Goal: Information Seeking & Learning: Understand process/instructions

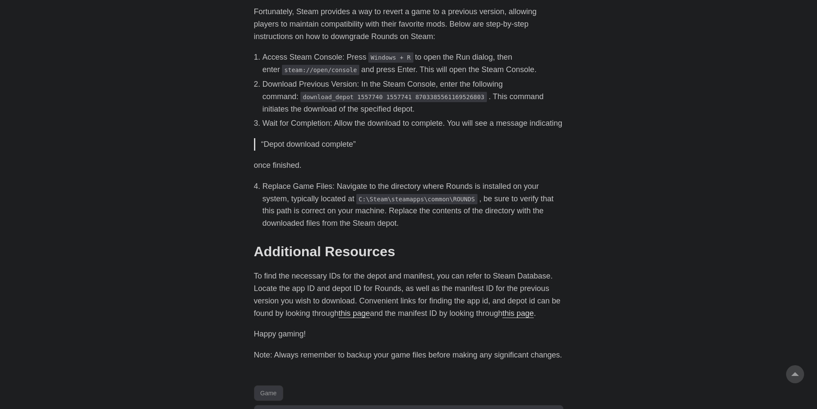
scroll to position [356, 0]
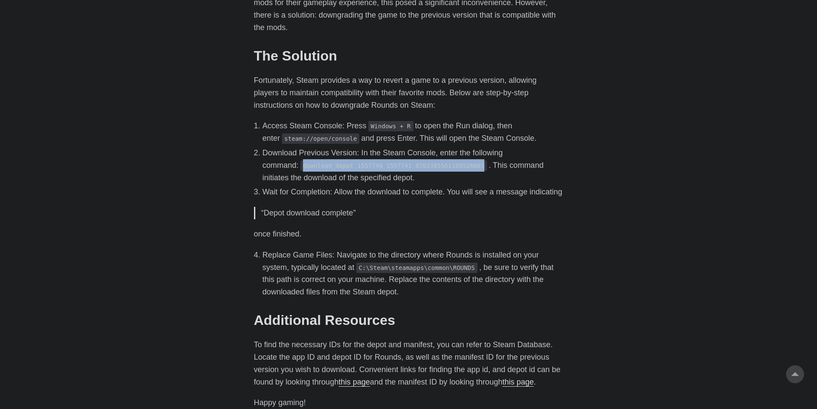
drag, startPoint x: 431, startPoint y: 166, endPoint x: 267, endPoint y: 167, distance: 164.1
click at [300, 167] on code "download_depot 1557740 1557741 8703385561169526803" at bounding box center [393, 166] width 186 height 10
copy code "download_depot 1557740 1557741 8703385561169526803"
click at [517, 214] on div "Recently, Rounds, a Steam game with a vibrant modding community , released an u…" at bounding box center [408, 201] width 309 height 459
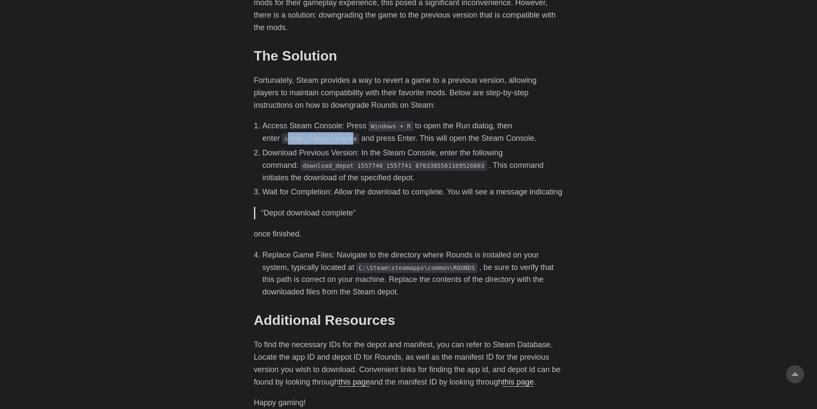
drag, startPoint x: 331, startPoint y: 138, endPoint x: 267, endPoint y: 141, distance: 64.1
click at [282, 142] on code "steam://open/console" at bounding box center [321, 139] width 78 height 10
click at [282, 141] on code "steam://open/console" at bounding box center [321, 139] width 78 height 10
drag, startPoint x: 267, startPoint y: 139, endPoint x: 332, endPoint y: 140, distance: 64.9
click at [332, 140] on code "steam://open/console" at bounding box center [321, 139] width 78 height 10
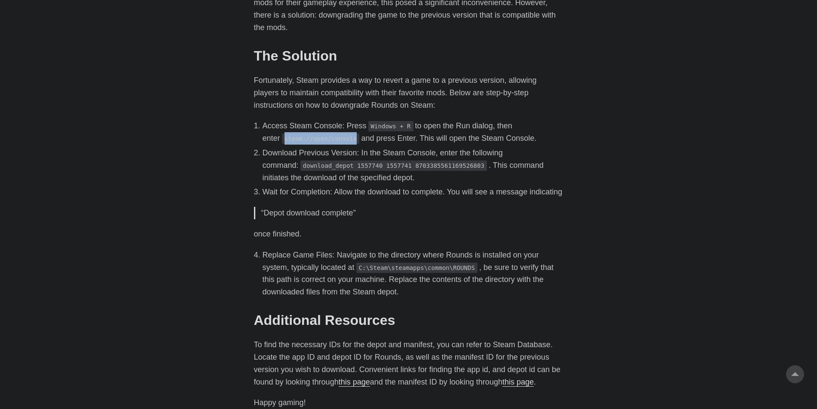
copy code "steam://open/console"
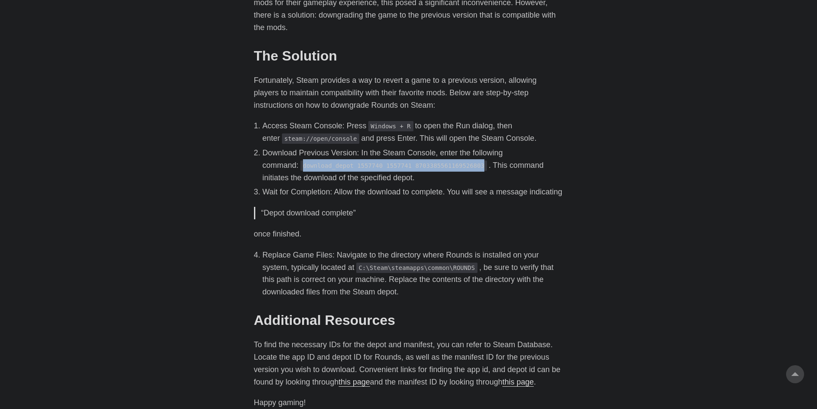
drag, startPoint x: 432, startPoint y: 165, endPoint x: 268, endPoint y: 166, distance: 164.1
click at [300, 166] on code "download_depot 1557740 1557741 8703385561169526803" at bounding box center [393, 166] width 186 height 10
copy code "download_depot 1557740 1557741 8703385561169526803"
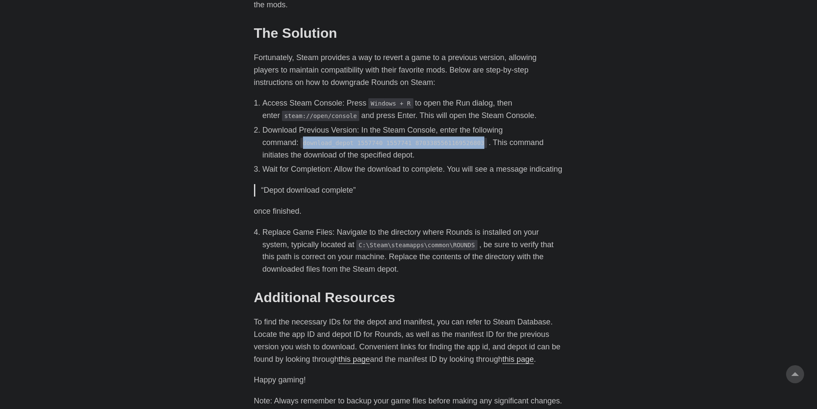
scroll to position [442, 0]
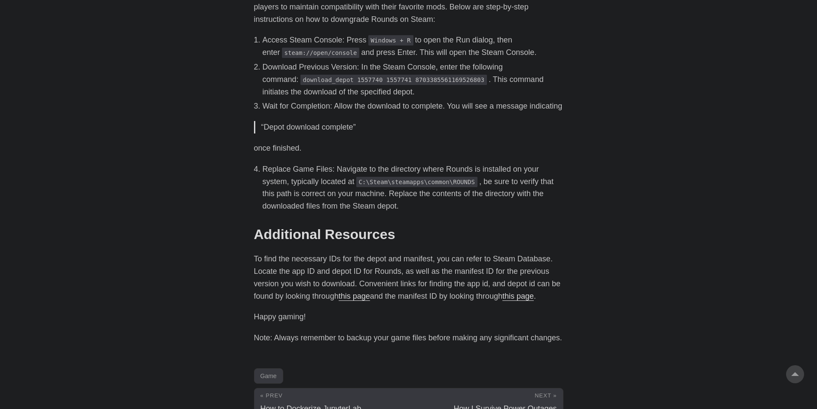
click at [400, 147] on div "Recently, Rounds, a Steam game with a vibrant modding community , released an u…" at bounding box center [408, 115] width 309 height 459
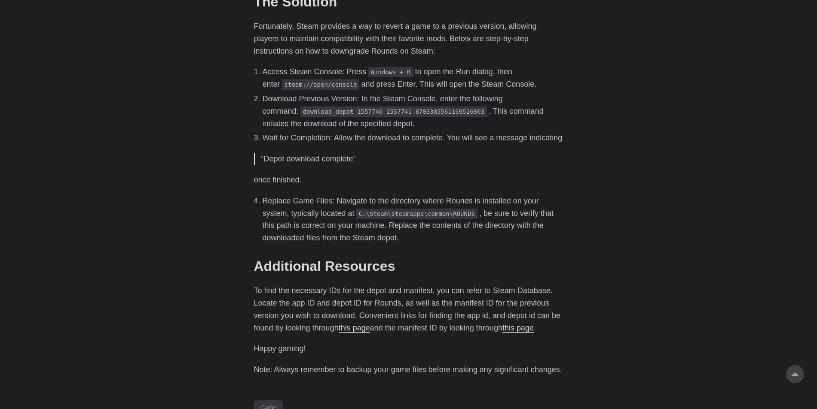
scroll to position [387, 0]
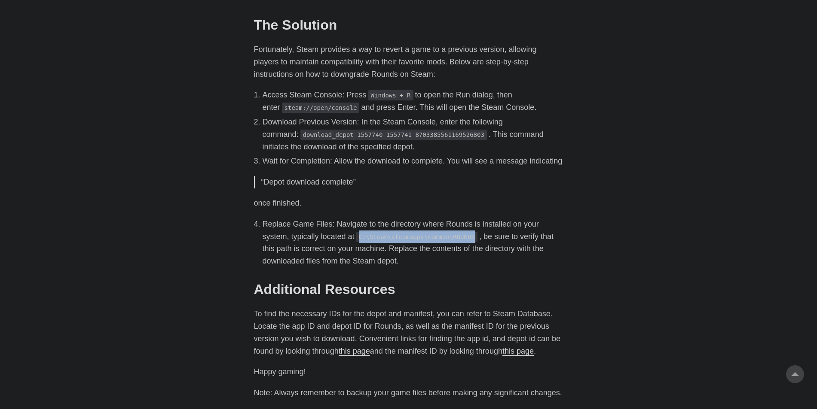
drag, startPoint x: 333, startPoint y: 249, endPoint x: 439, endPoint y: 247, distance: 105.7
click at [439, 242] on code "C:\Steam\steamapps\common\ROUNDS" at bounding box center [416, 237] width 121 height 10
copy code "C:\Steam\steamapps\common\ROUNDS"
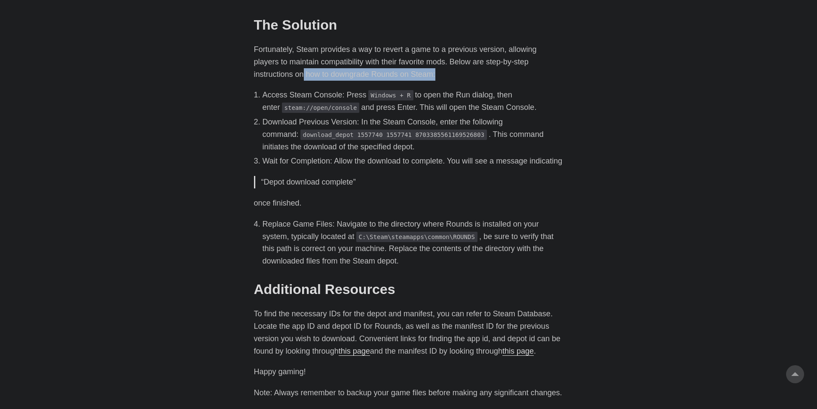
drag, startPoint x: 774, startPoint y: 70, endPoint x: 783, endPoint y: 0, distance: 71.0
click at [775, 70] on body "[PERSON_NAME] Home About Posts Tags Archive Resume" at bounding box center [408, 75] width 817 height 925
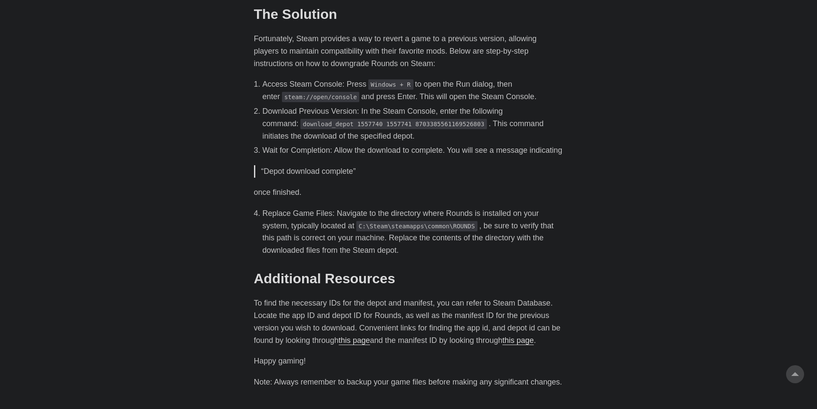
scroll to position [399, 0]
